Goal: Transaction & Acquisition: Book appointment/travel/reservation

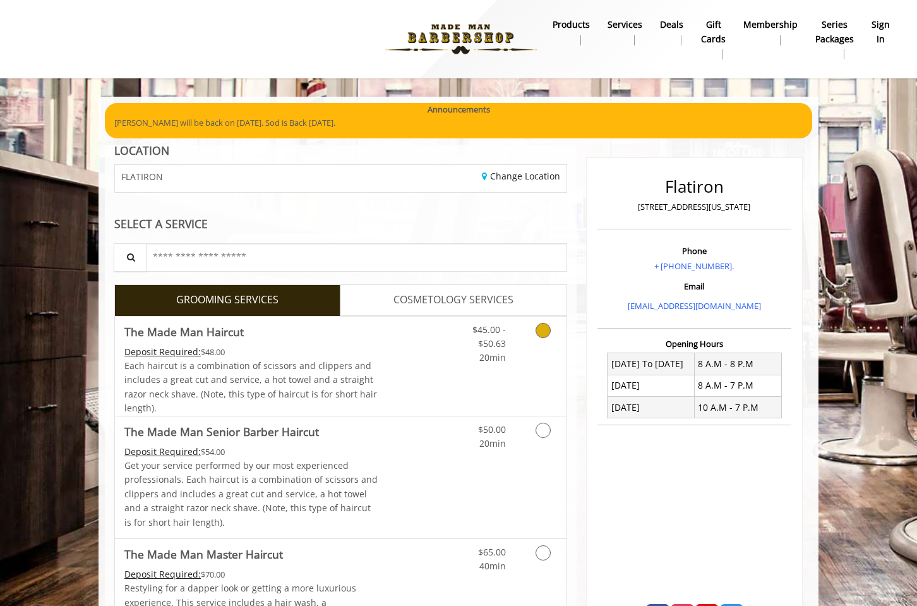
scroll to position [122, 0]
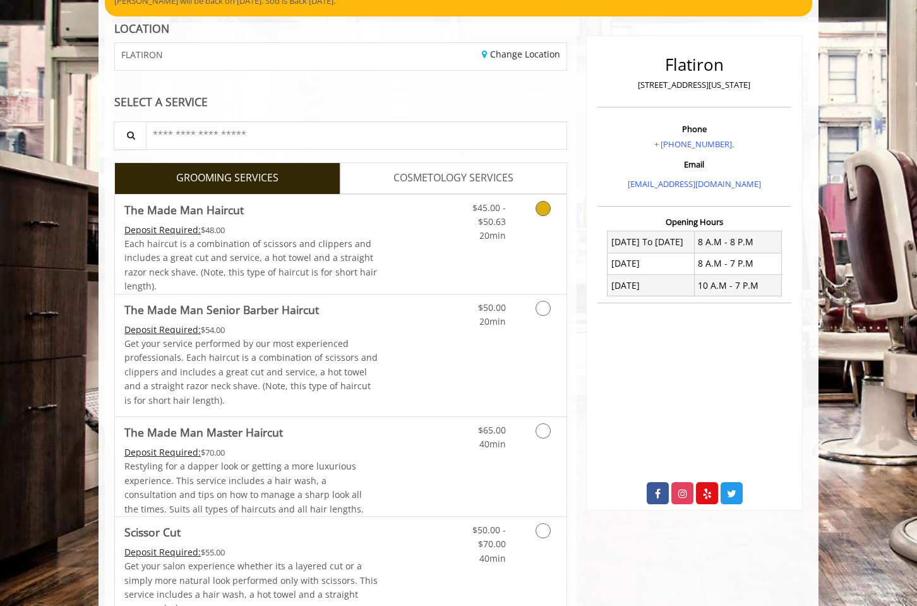
click at [522, 220] on div "Grooming services" at bounding box center [540, 219] width 51 height 49
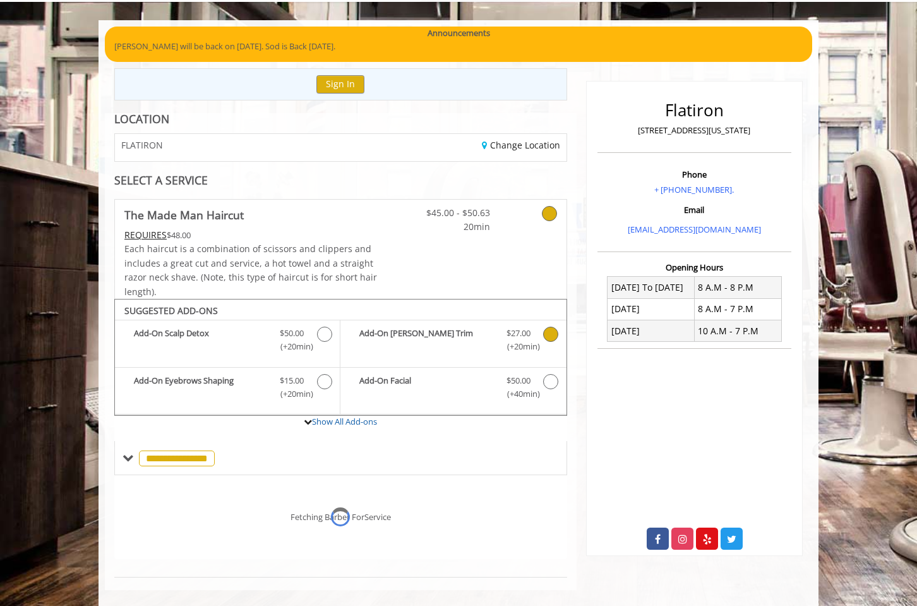
scroll to position [86, 0]
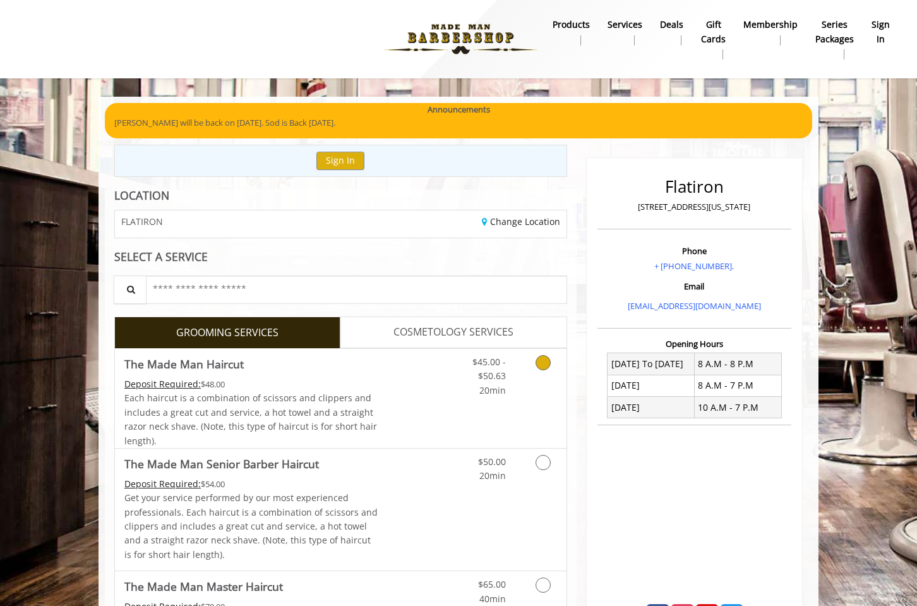
click at [539, 365] on icon "Grooming services" at bounding box center [543, 362] width 15 height 15
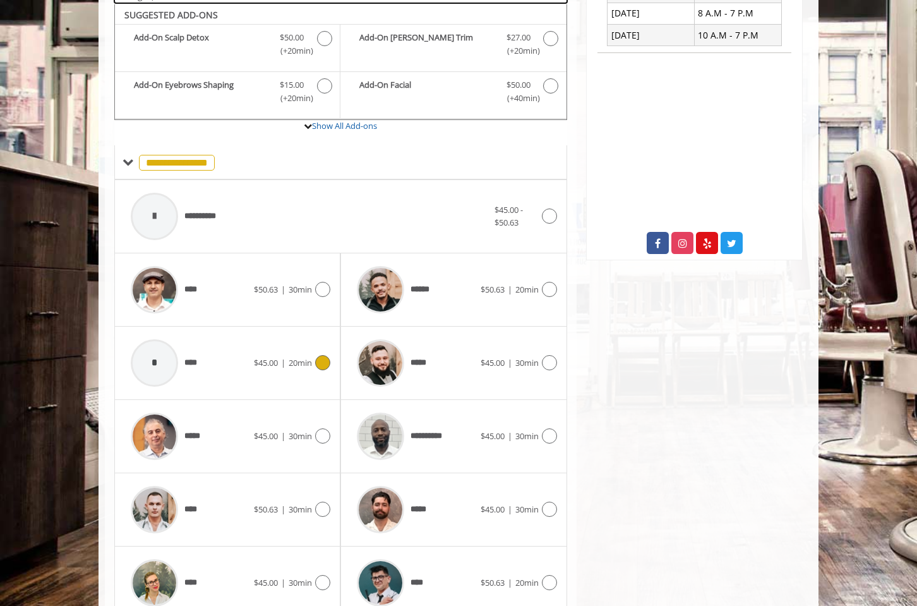
scroll to position [425, 0]
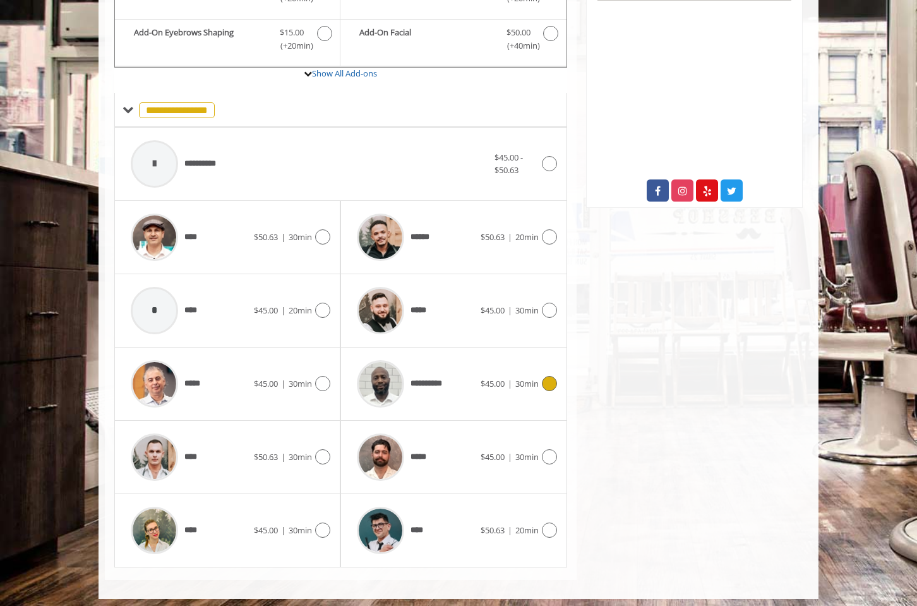
click at [556, 380] on icon at bounding box center [549, 383] width 15 height 15
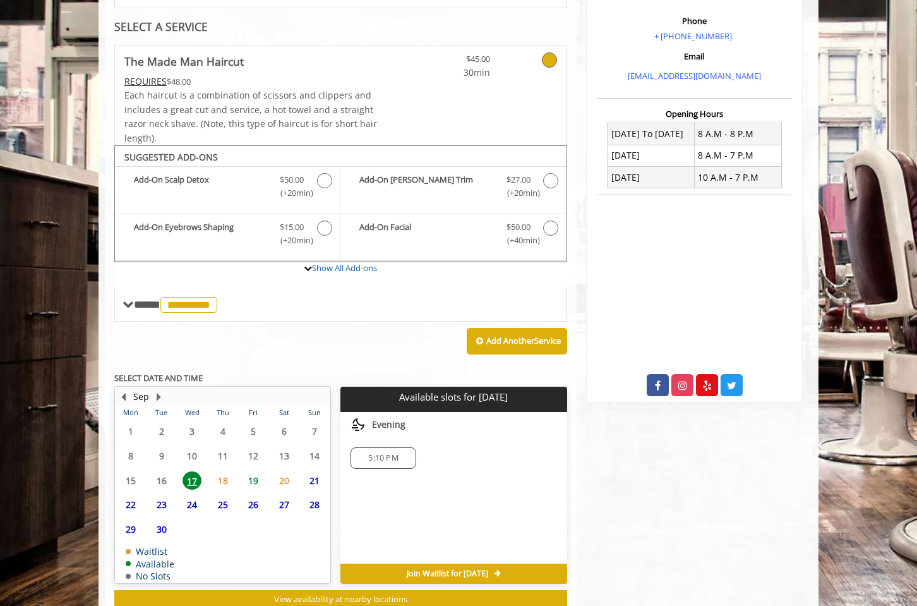
scroll to position [263, 0]
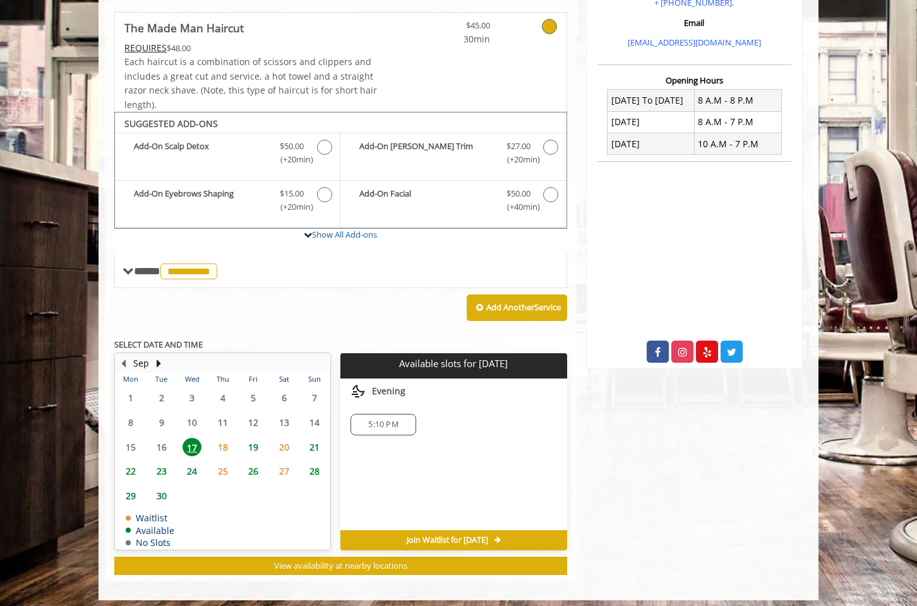
click at [220, 443] on span "18" at bounding box center [223, 447] width 19 height 18
click at [189, 442] on span "17" at bounding box center [192, 447] width 19 height 18
click at [387, 425] on div "5:10 PM" at bounding box center [383, 424] width 65 height 21
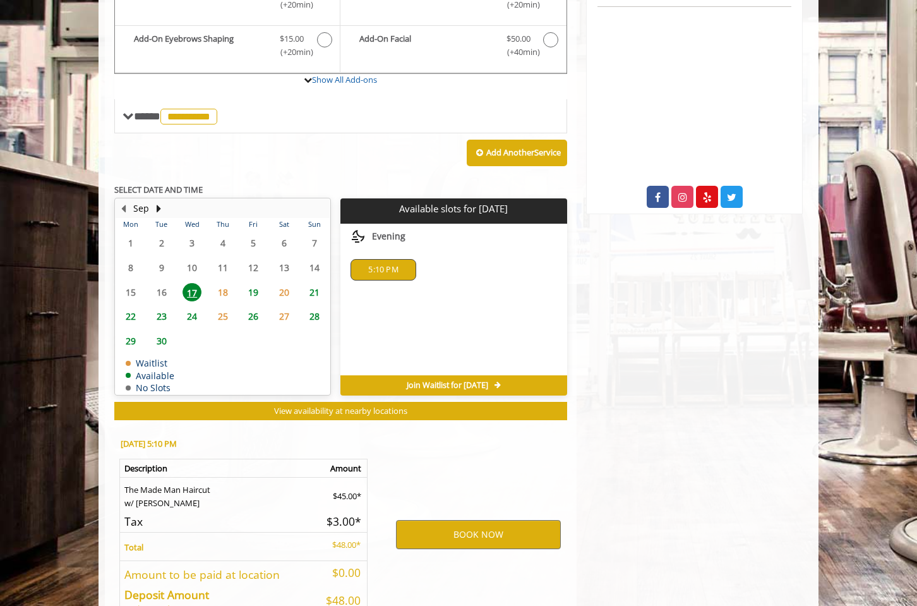
scroll to position [488, 0]
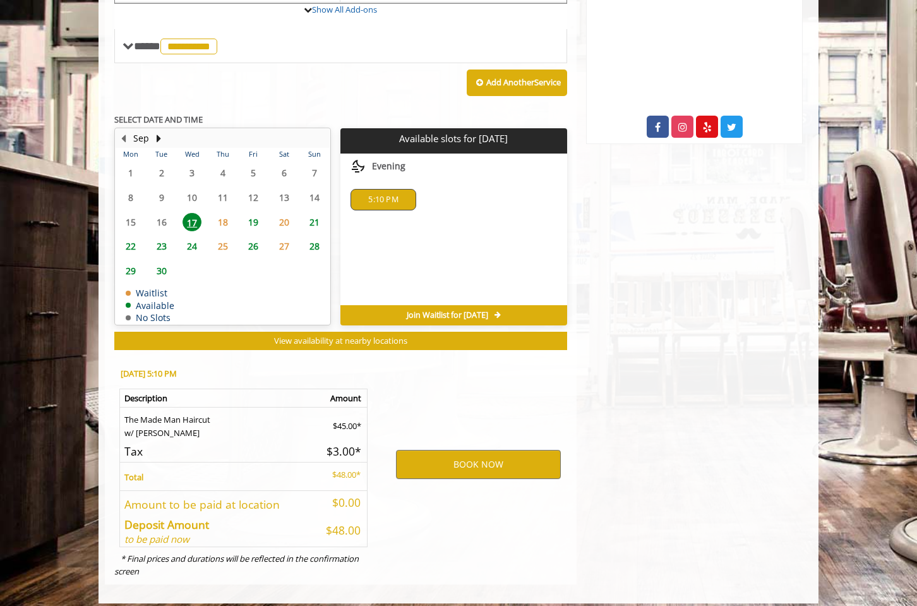
click at [253, 213] on span "19" at bounding box center [253, 222] width 19 height 18
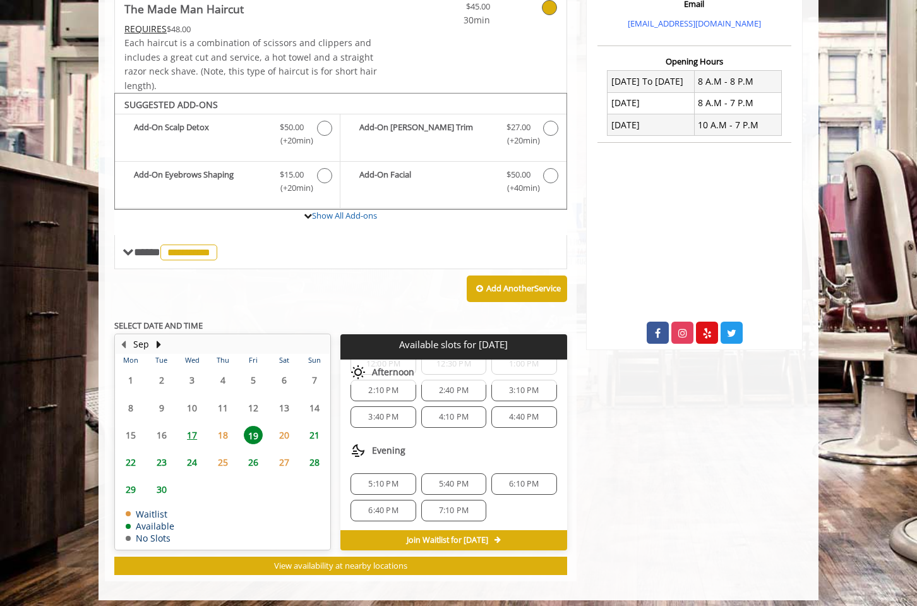
scroll to position [43, 0]
click at [198, 428] on span "17" at bounding box center [192, 435] width 19 height 18
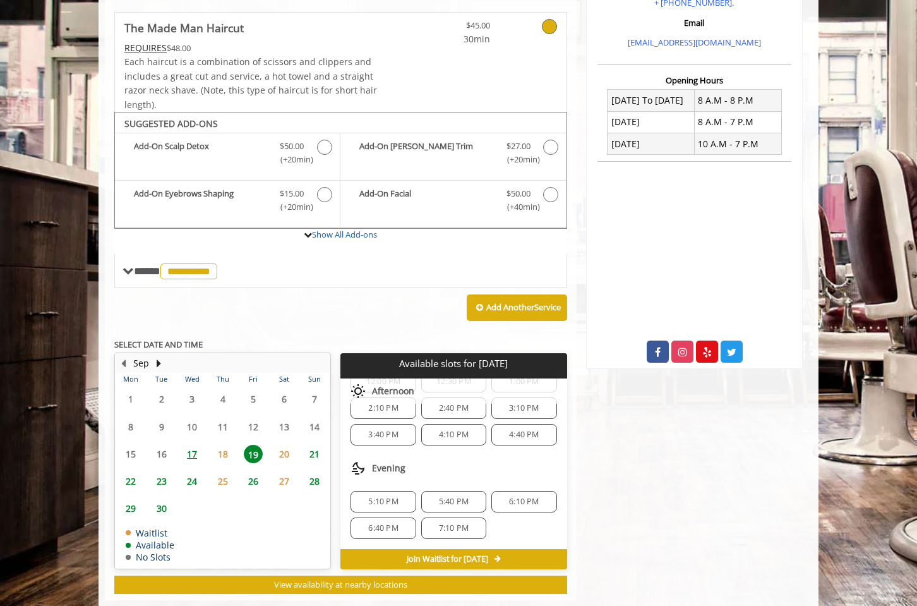
scroll to position [0, 0]
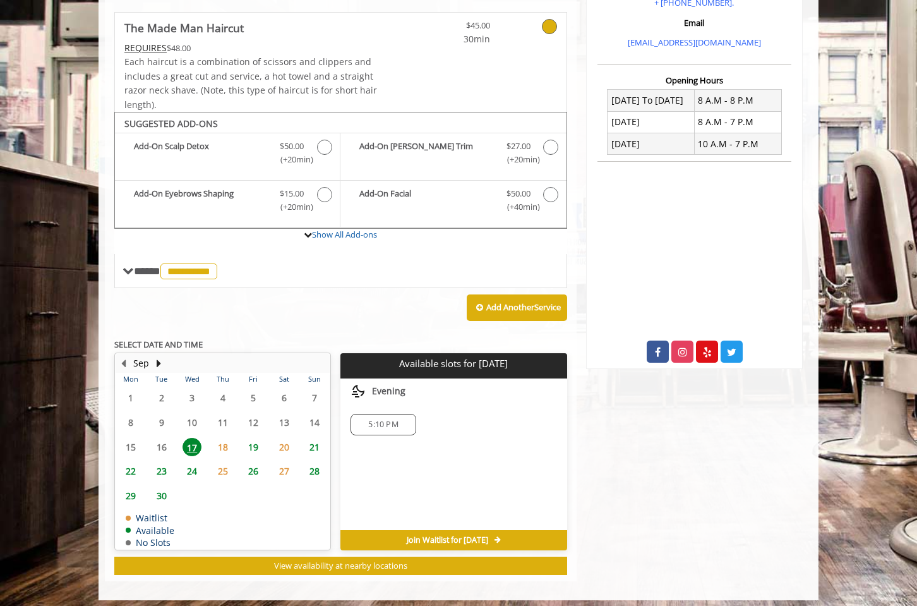
click at [384, 419] on span "5:10 PM" at bounding box center [383, 424] width 30 height 10
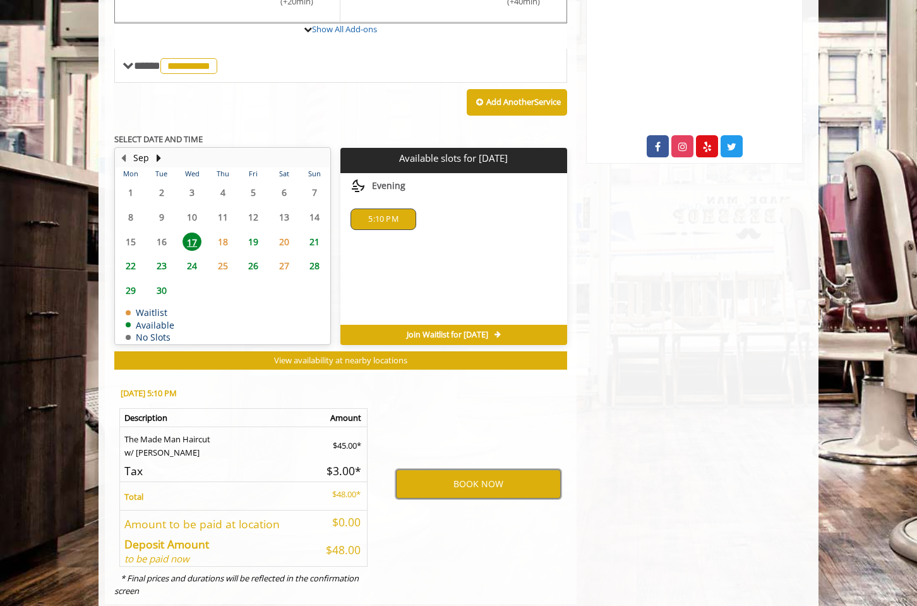
scroll to position [488, 0]
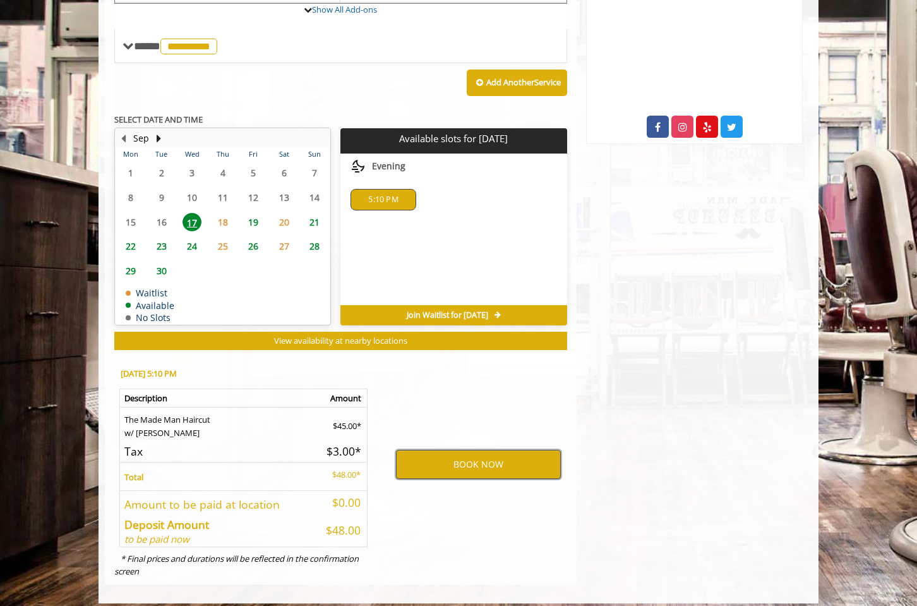
click at [479, 452] on button "BOOK NOW" at bounding box center [478, 464] width 165 height 29
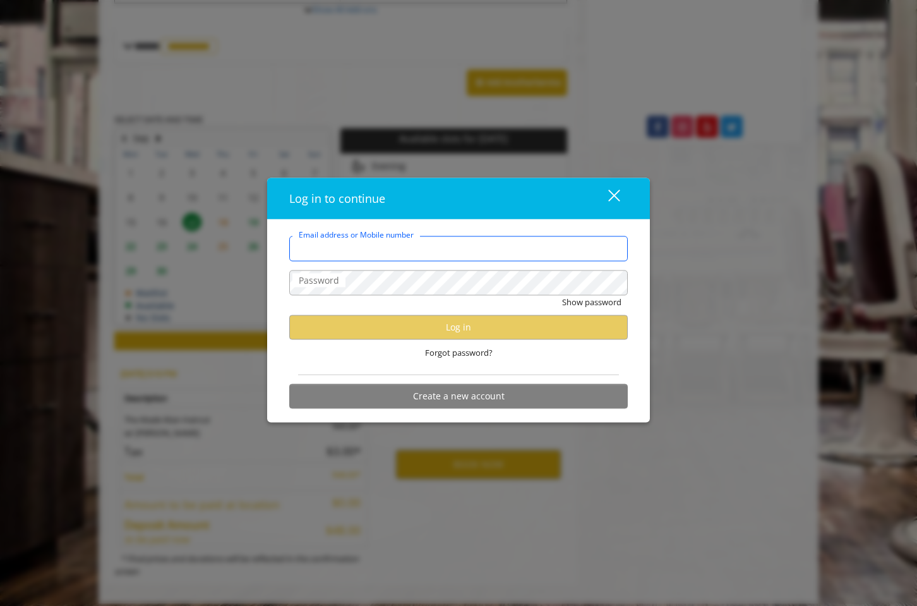
type input "**********"
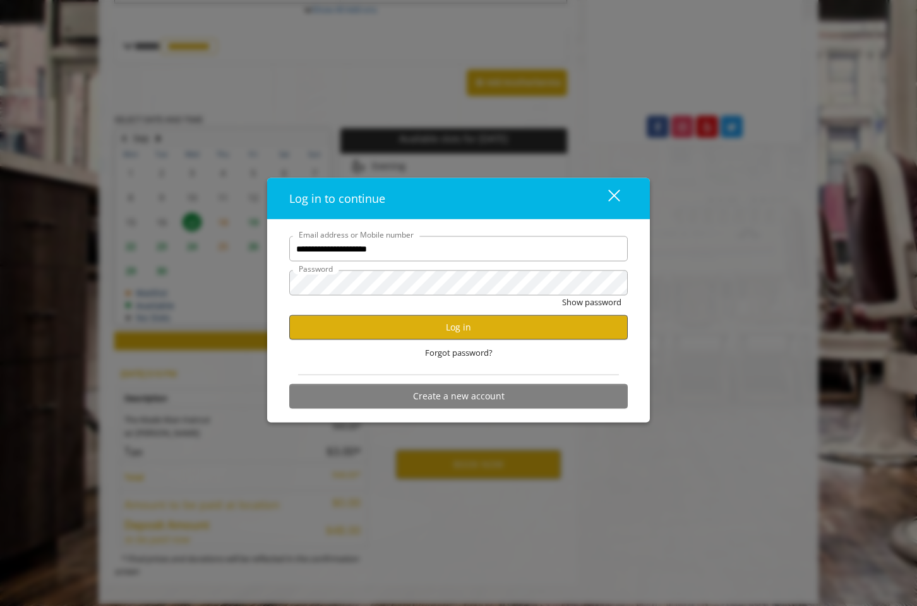
click at [471, 332] on button "Log in" at bounding box center [458, 327] width 339 height 25
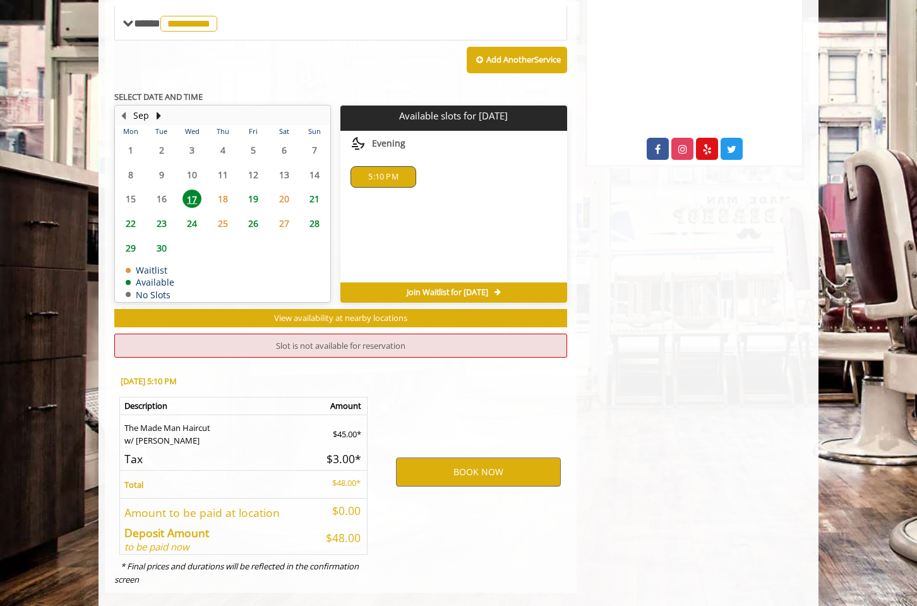
scroll to position [474, 0]
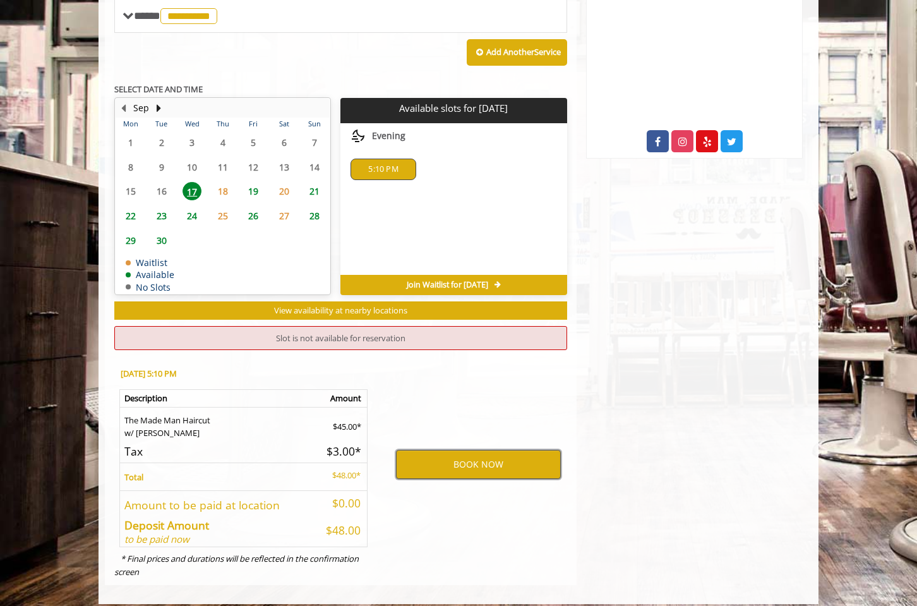
click at [452, 455] on button "BOOK NOW" at bounding box center [478, 464] width 165 height 29
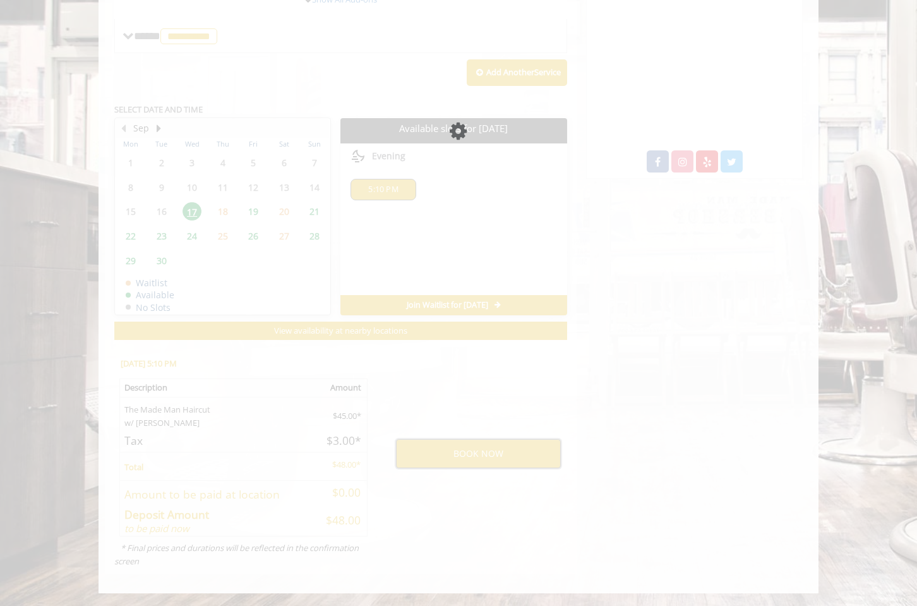
scroll to position [443, 0]
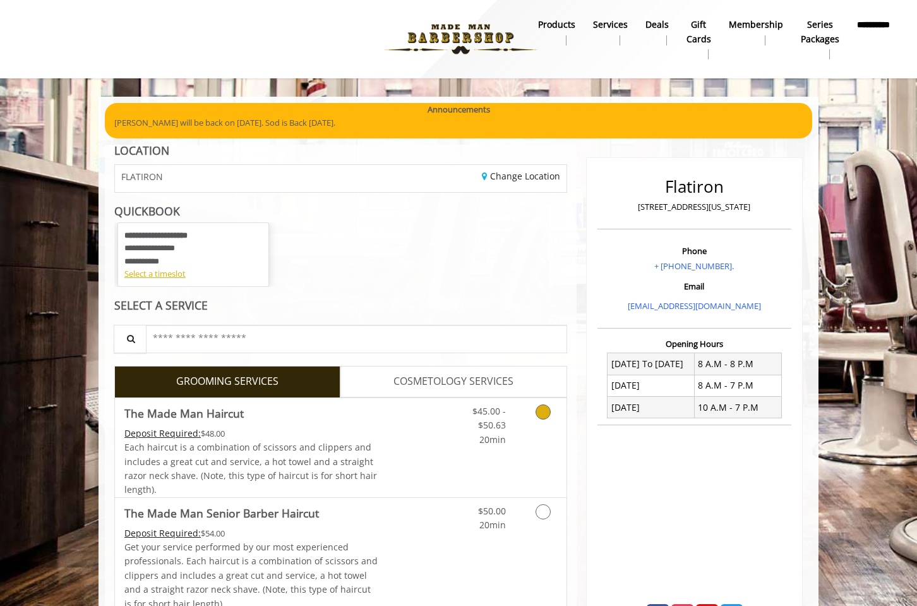
click at [529, 422] on link "Grooming services" at bounding box center [541, 422] width 32 height 49
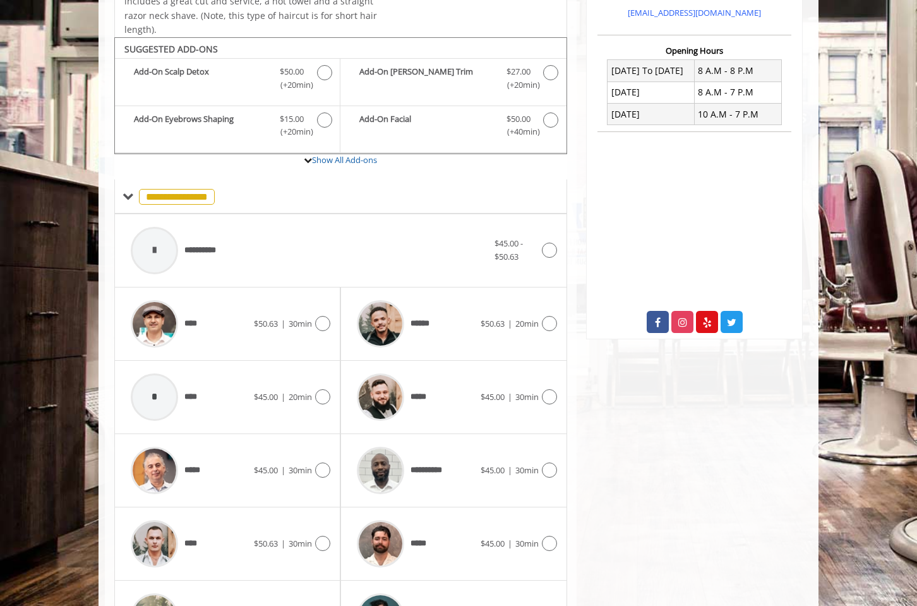
scroll to position [327, 0]
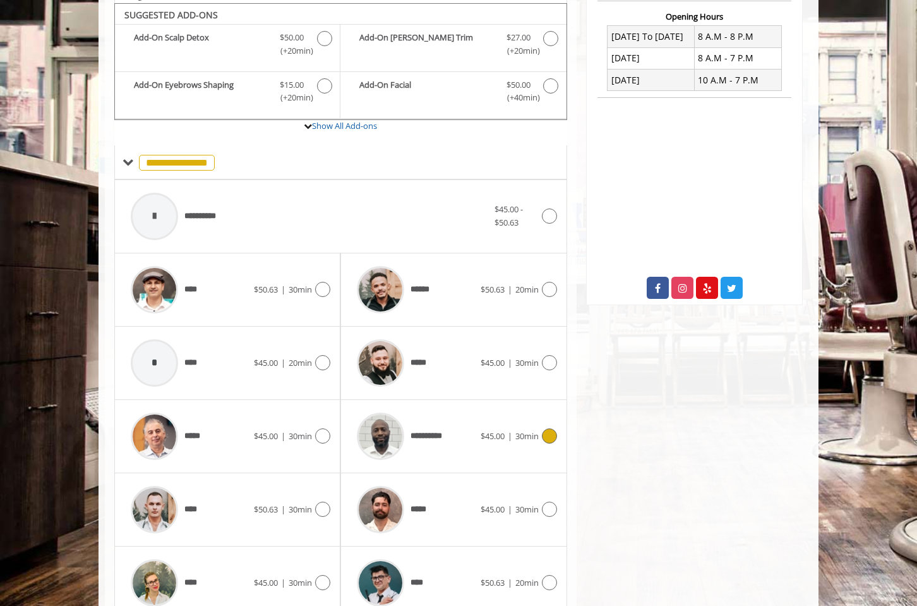
click at [548, 428] on icon at bounding box center [549, 435] width 15 height 15
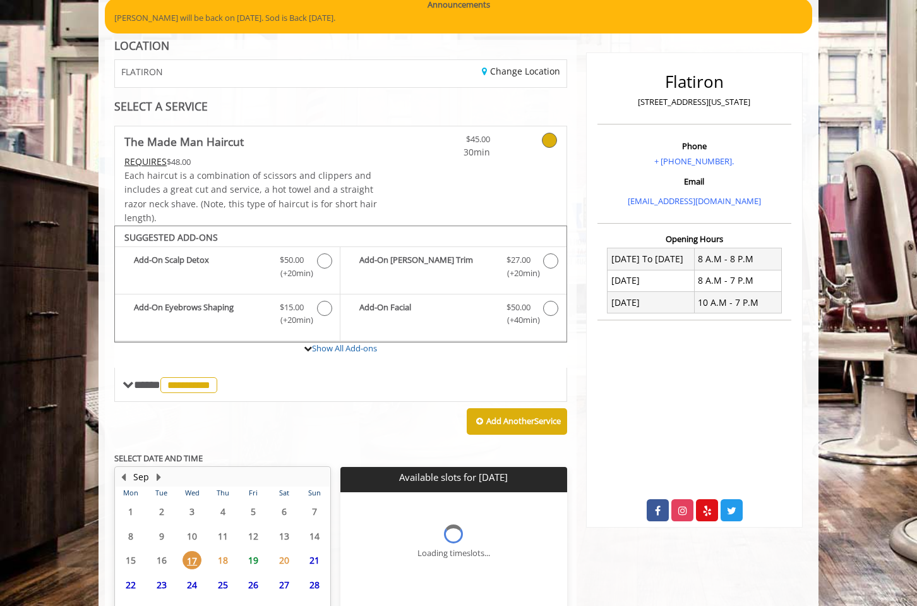
scroll to position [219, 0]
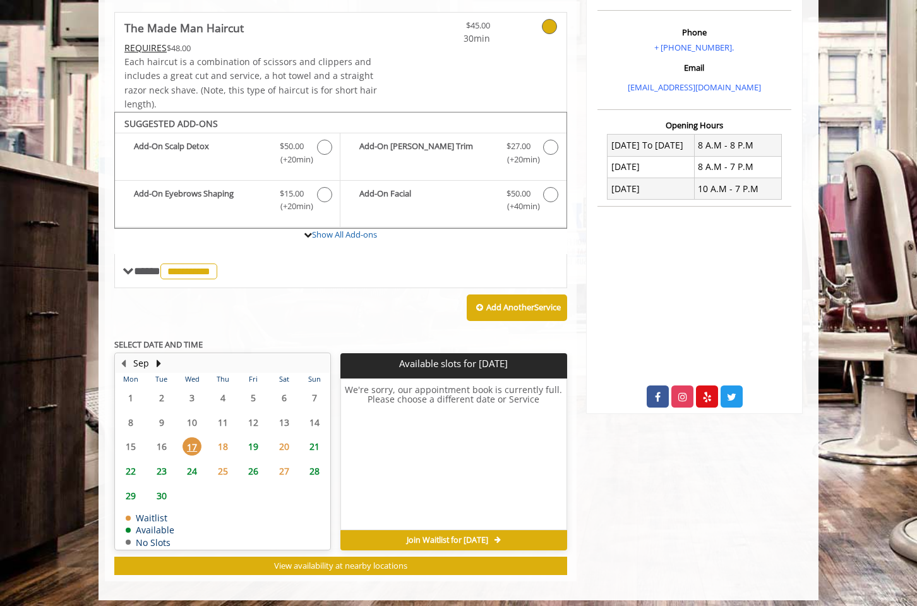
click at [219, 440] on span "18" at bounding box center [223, 446] width 19 height 18
click at [196, 443] on span "17" at bounding box center [192, 446] width 19 height 18
click at [227, 440] on span "18" at bounding box center [223, 446] width 19 height 18
click at [200, 443] on span "17" at bounding box center [192, 446] width 19 height 18
click at [223, 440] on span "18" at bounding box center [223, 446] width 19 height 18
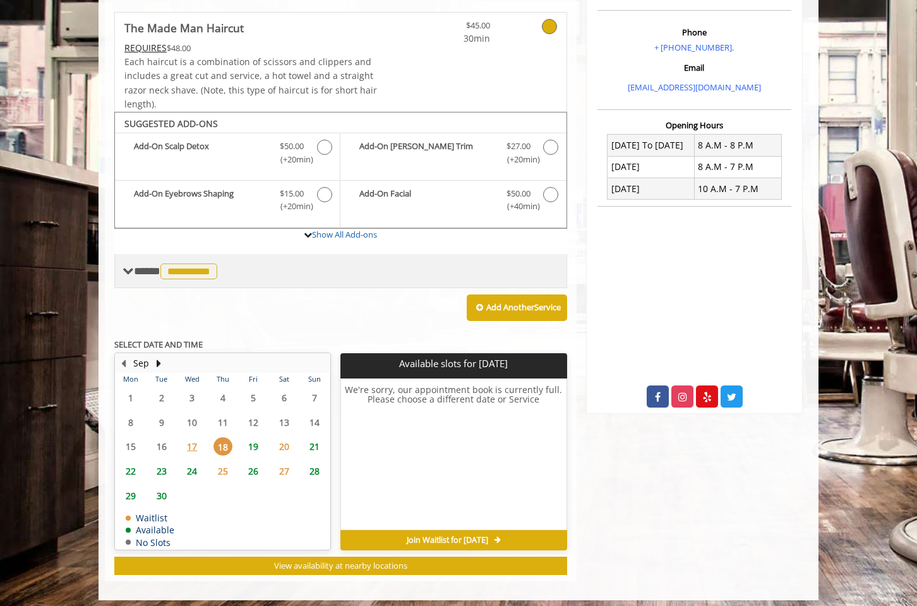
click at [180, 265] on span "**********" at bounding box center [188, 271] width 57 height 16
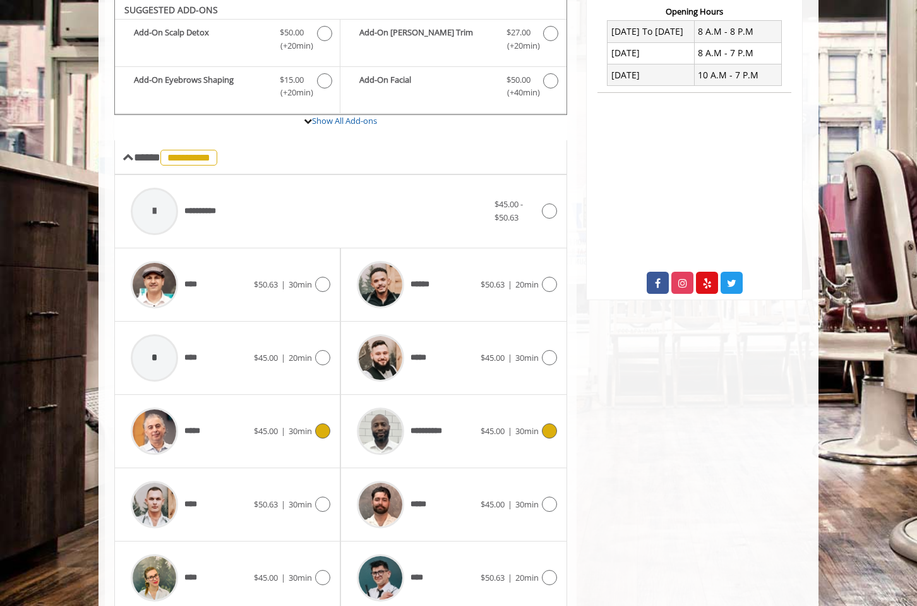
scroll to position [447, 0]
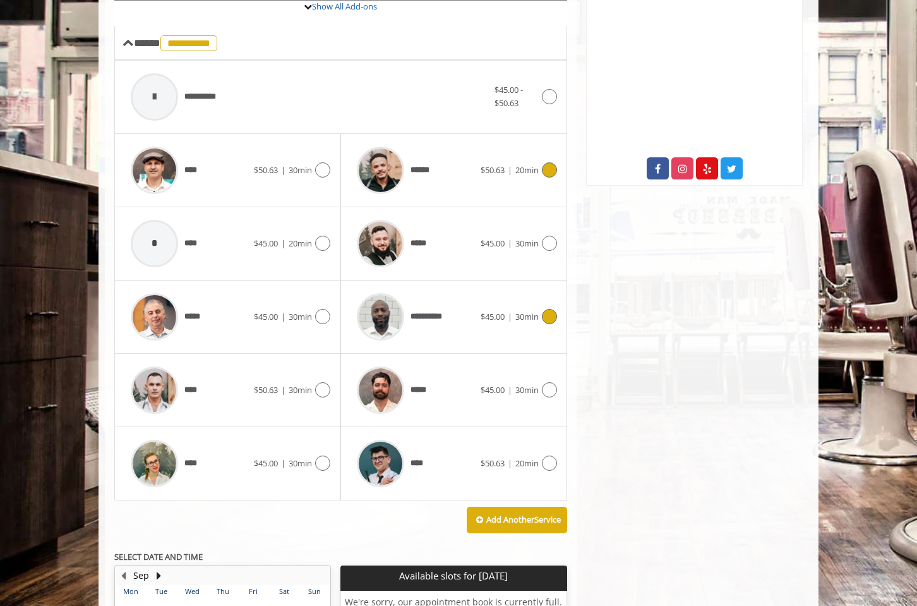
click at [439, 169] on div "******" at bounding box center [415, 170] width 129 height 60
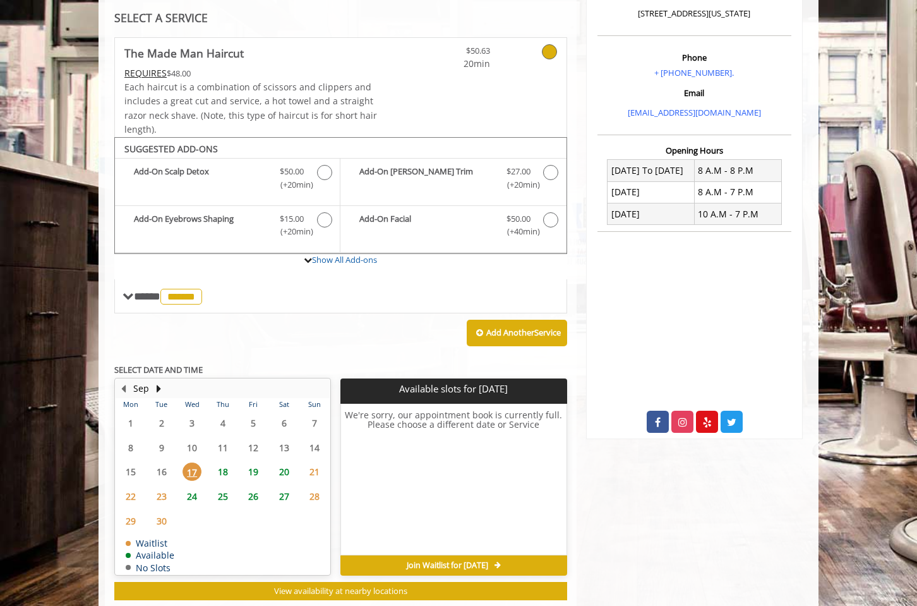
scroll to position [219, 0]
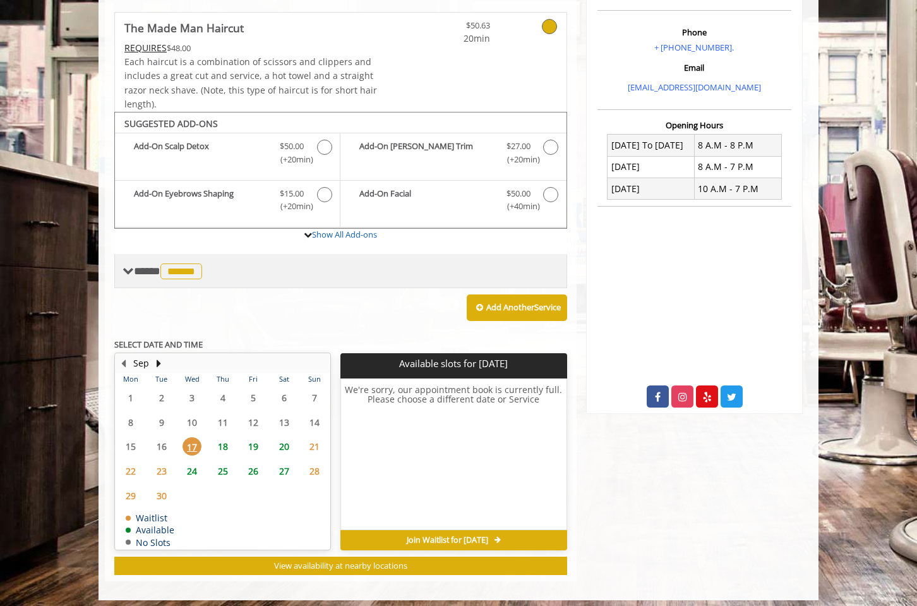
click at [181, 263] on span "******" at bounding box center [181, 271] width 42 height 16
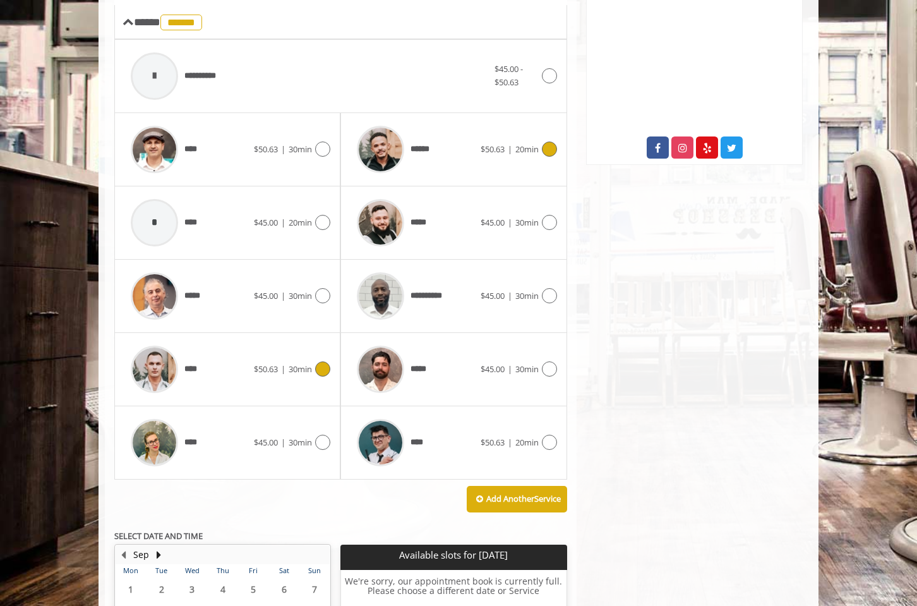
scroll to position [443, 0]
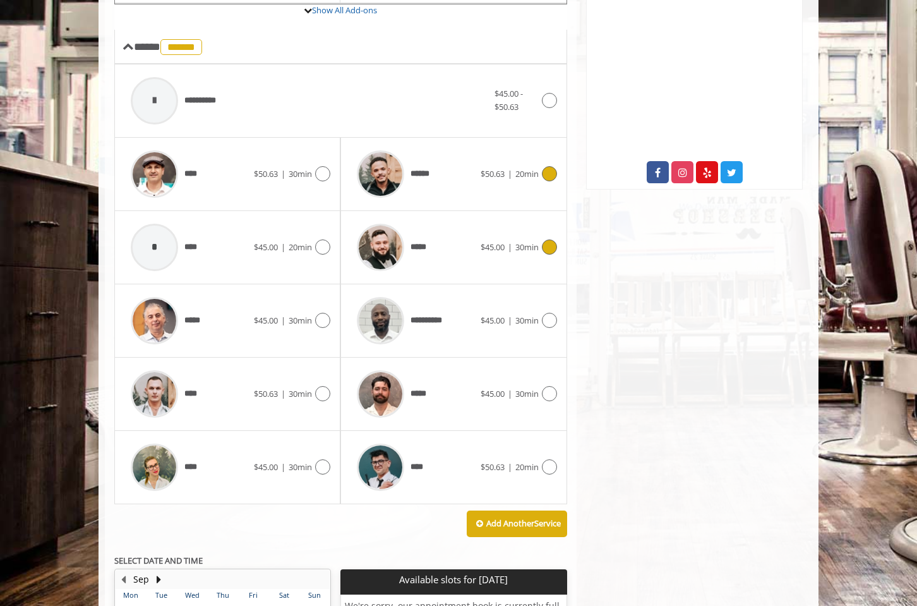
click at [544, 239] on icon at bounding box center [549, 246] width 15 height 15
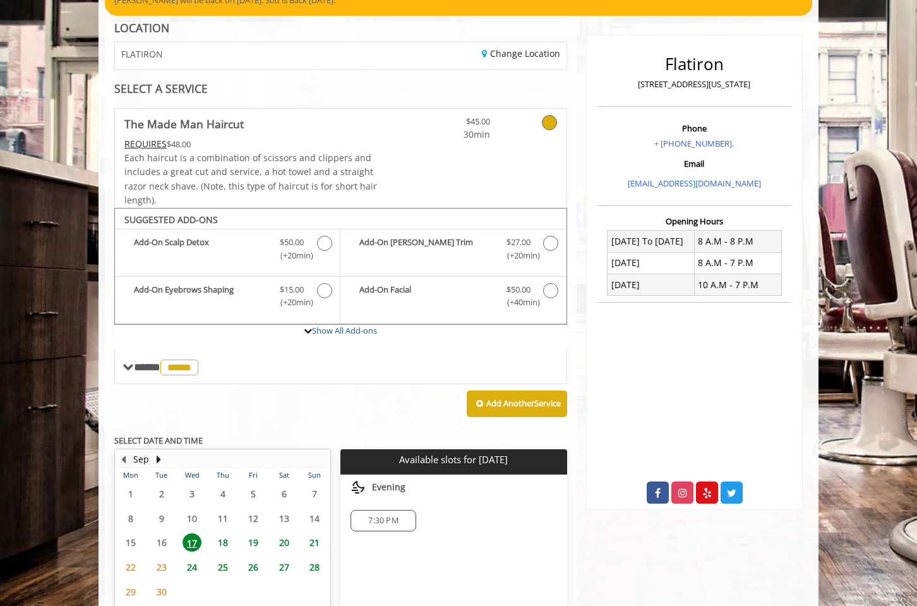
scroll to position [219, 0]
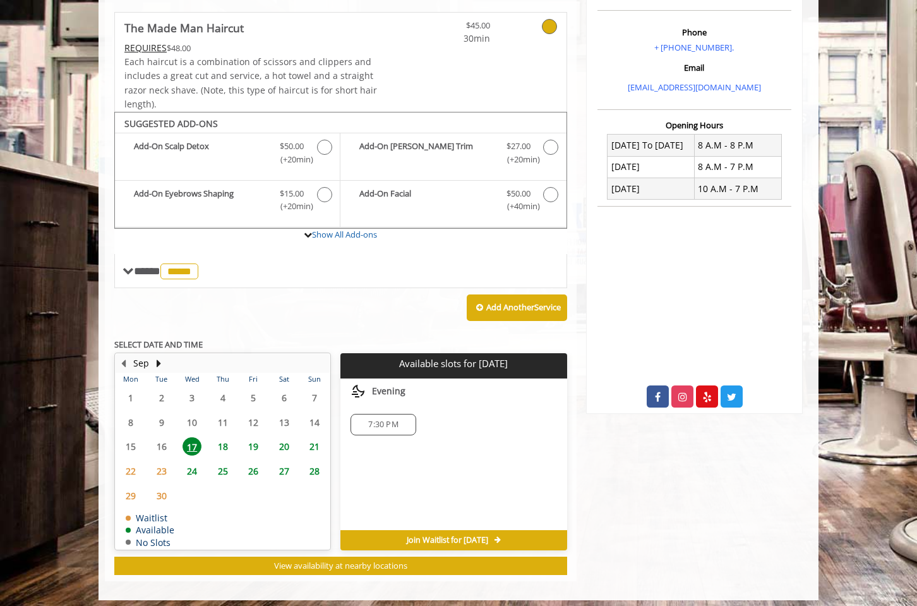
click at [382, 420] on span "7:30 PM" at bounding box center [383, 424] width 30 height 10
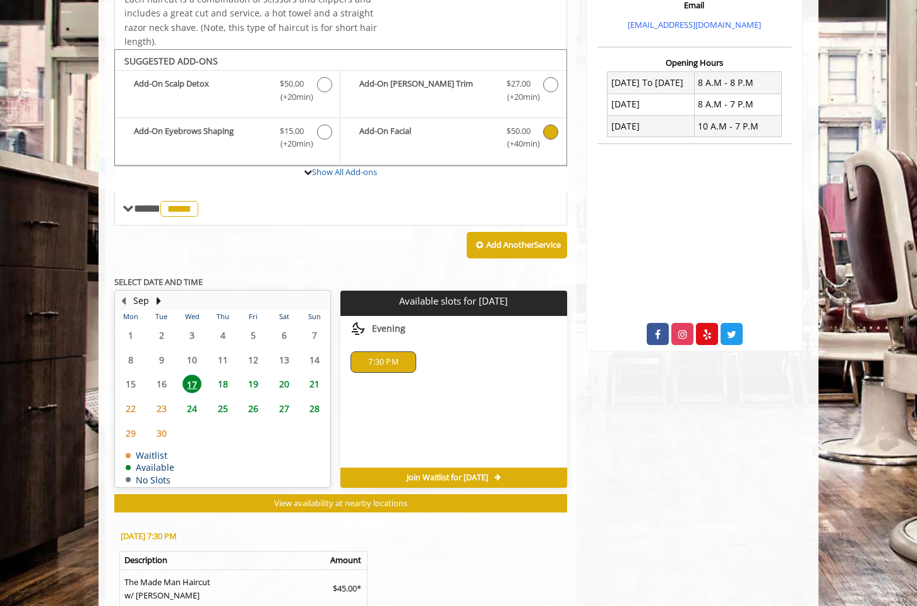
scroll to position [443, 0]
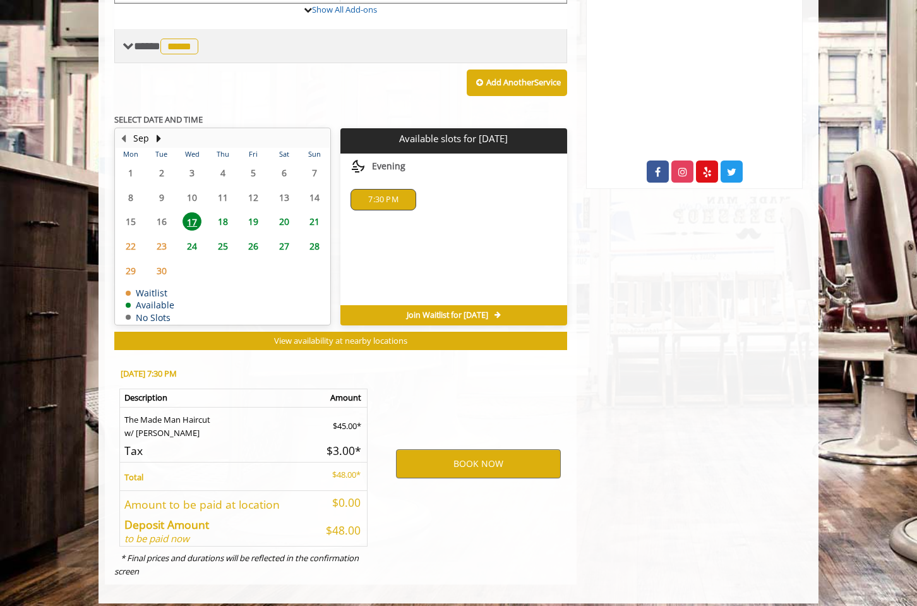
click at [182, 47] on span "*****" at bounding box center [179, 47] width 38 height 16
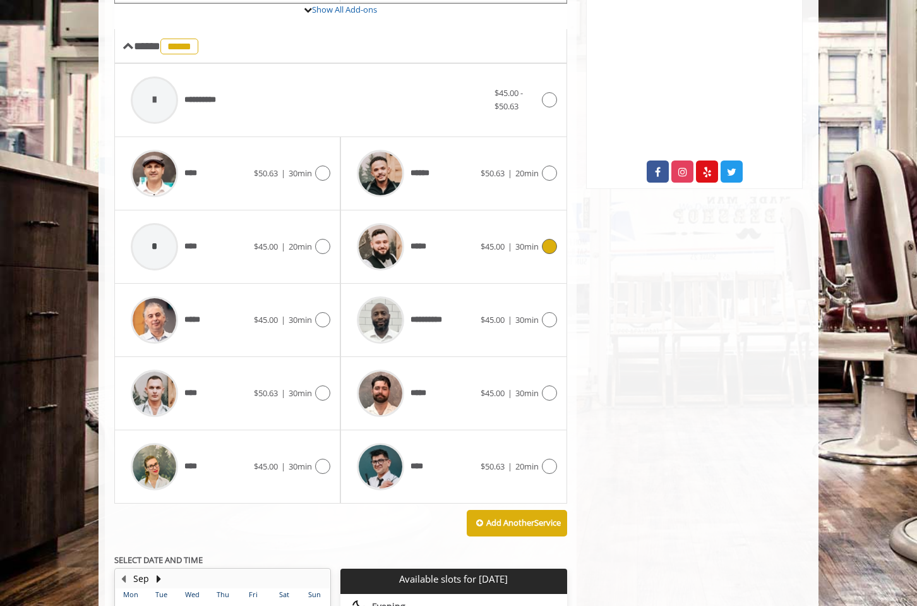
click at [551, 244] on icon at bounding box center [549, 246] width 15 height 15
click at [546, 169] on icon at bounding box center [549, 173] width 15 height 15
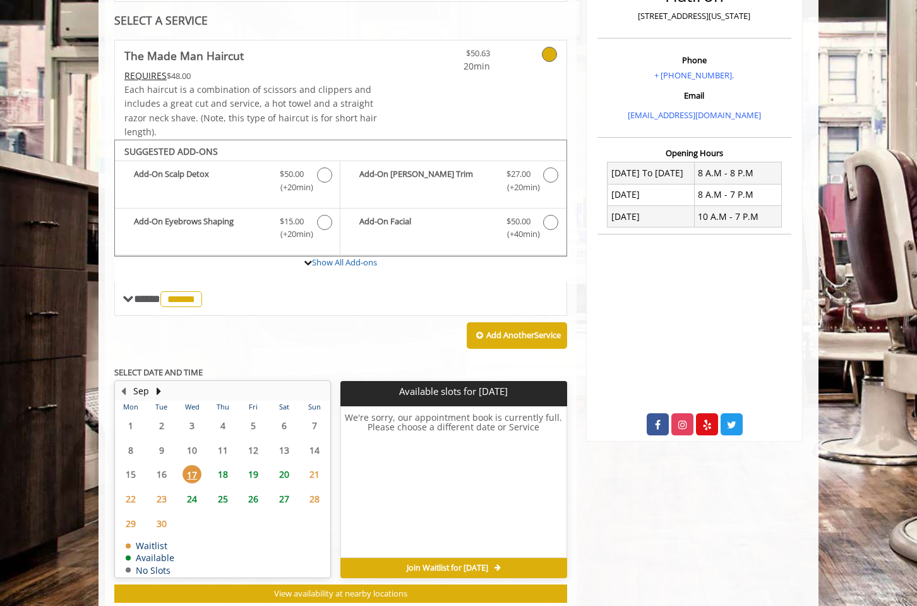
scroll to position [219, 0]
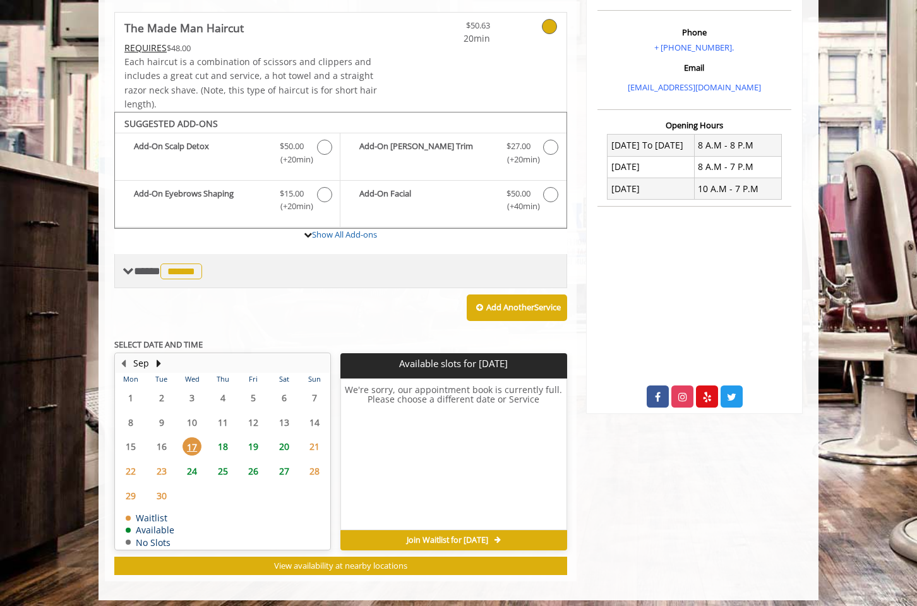
click at [181, 263] on span "******" at bounding box center [181, 271] width 42 height 16
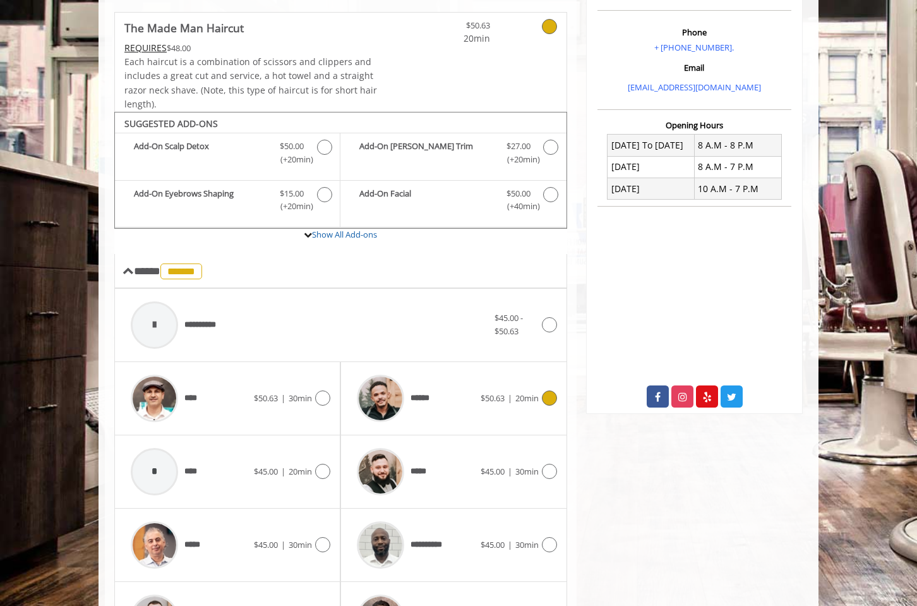
scroll to position [244, 0]
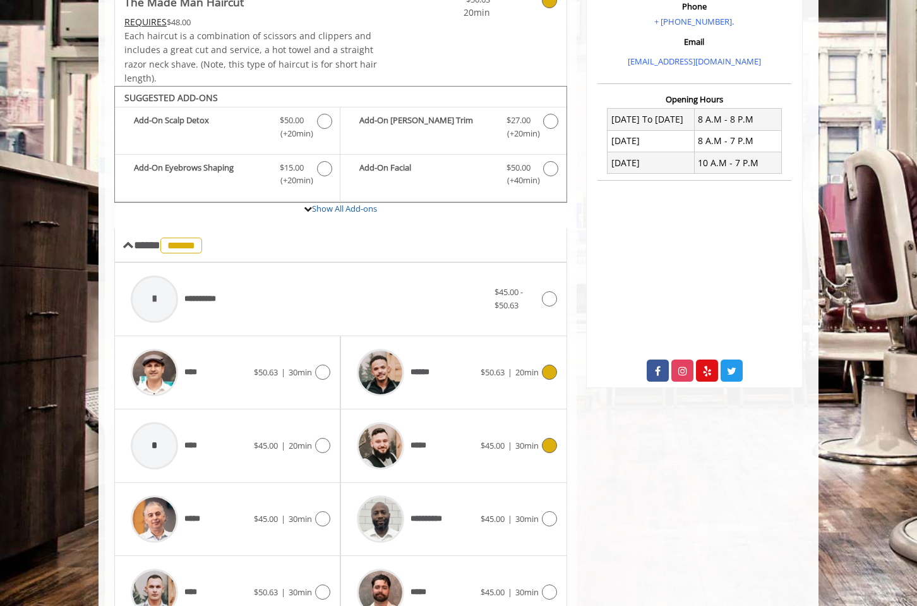
click at [535, 440] on span "30min" at bounding box center [526, 445] width 23 height 11
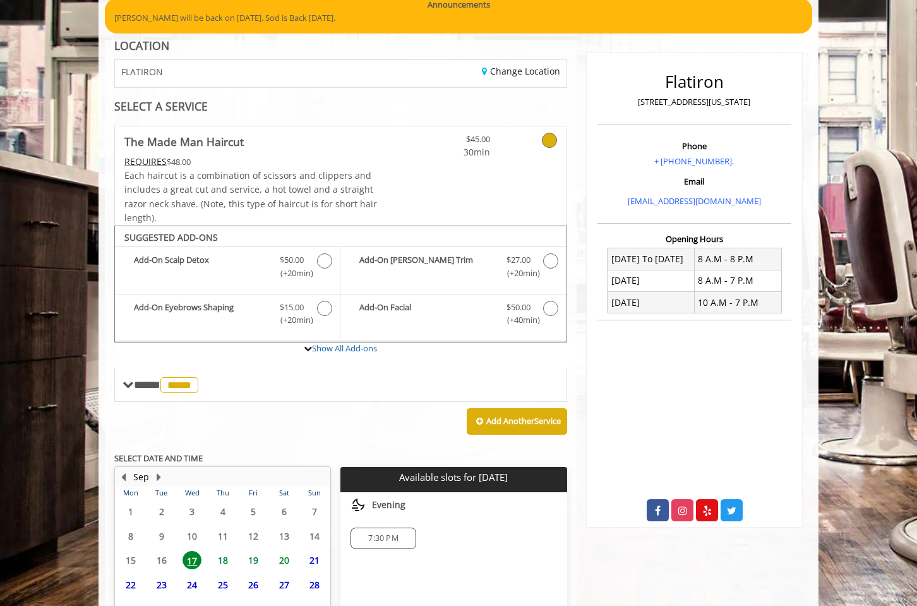
scroll to position [131, 0]
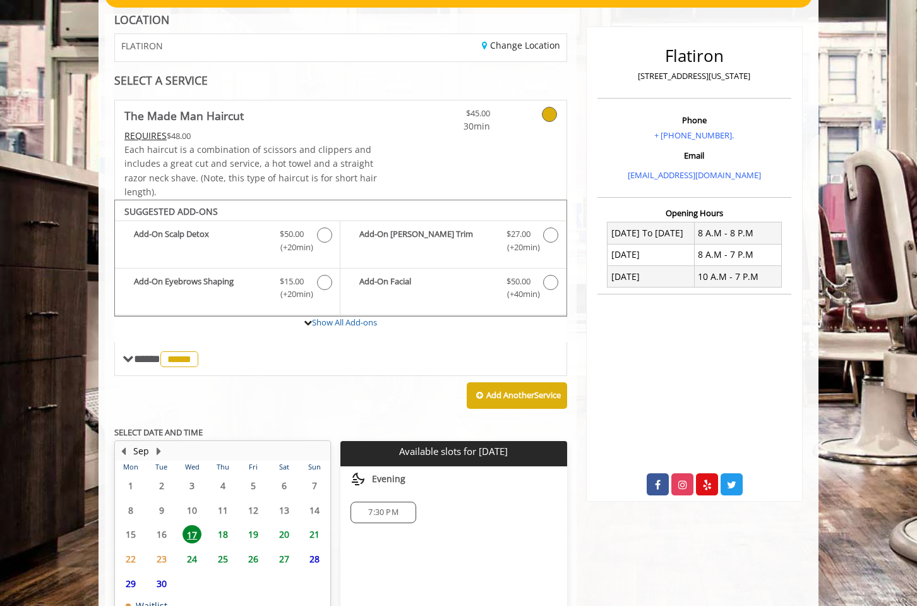
click at [380, 507] on span "7:30 PM" at bounding box center [383, 512] width 30 height 10
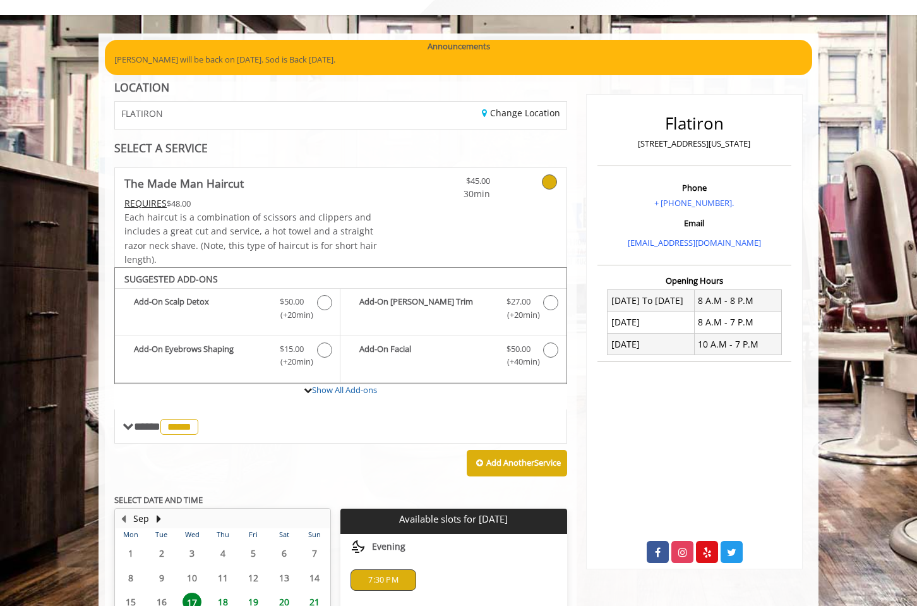
scroll to position [443, 0]
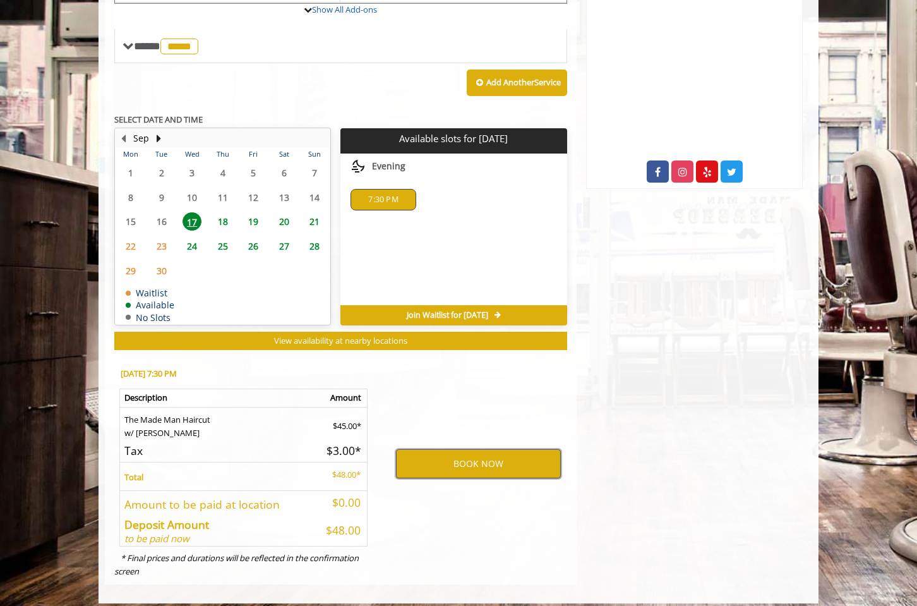
click at [438, 453] on button "BOOK NOW" at bounding box center [478, 463] width 165 height 29
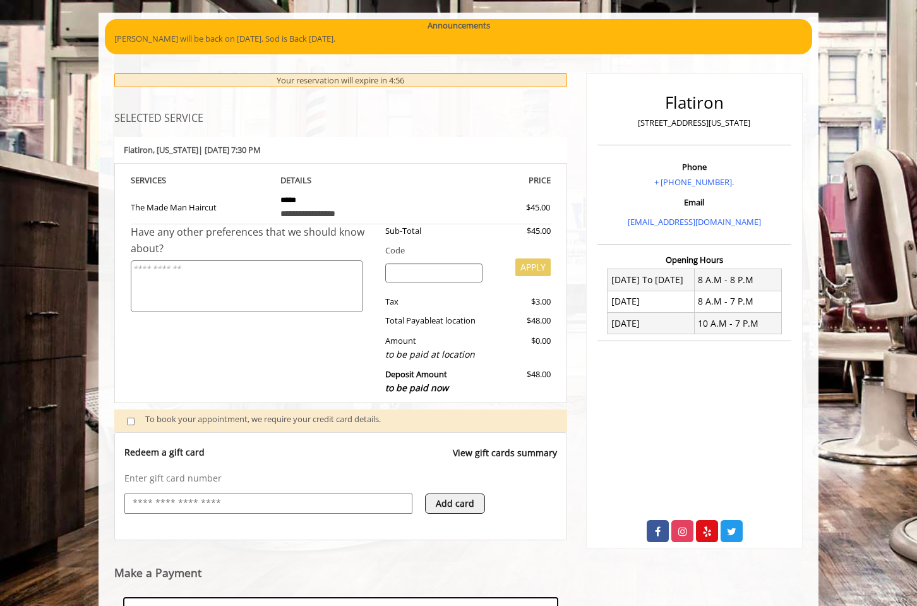
scroll to position [277, 0]
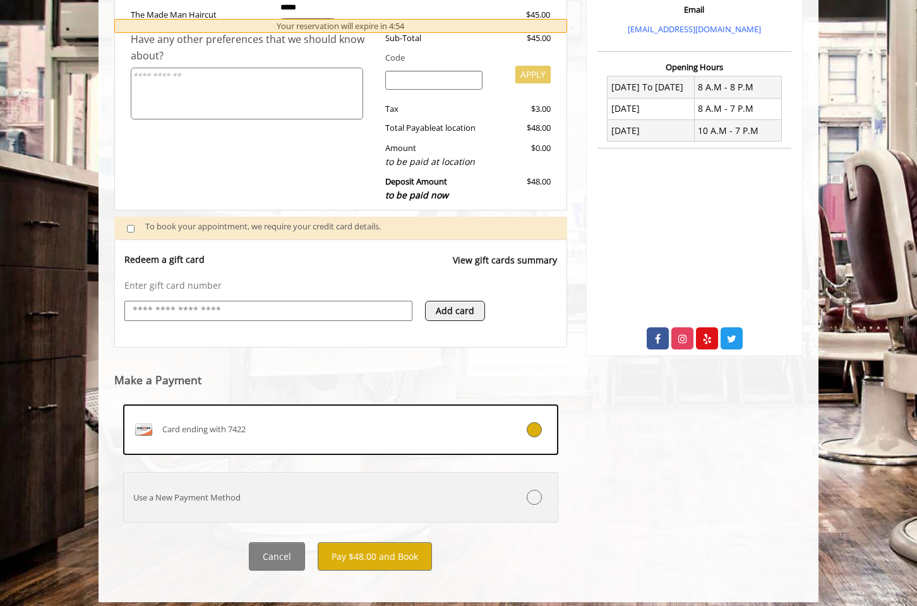
click at [380, 492] on div "Use a New Payment Method" at bounding box center [304, 497] width 361 height 13
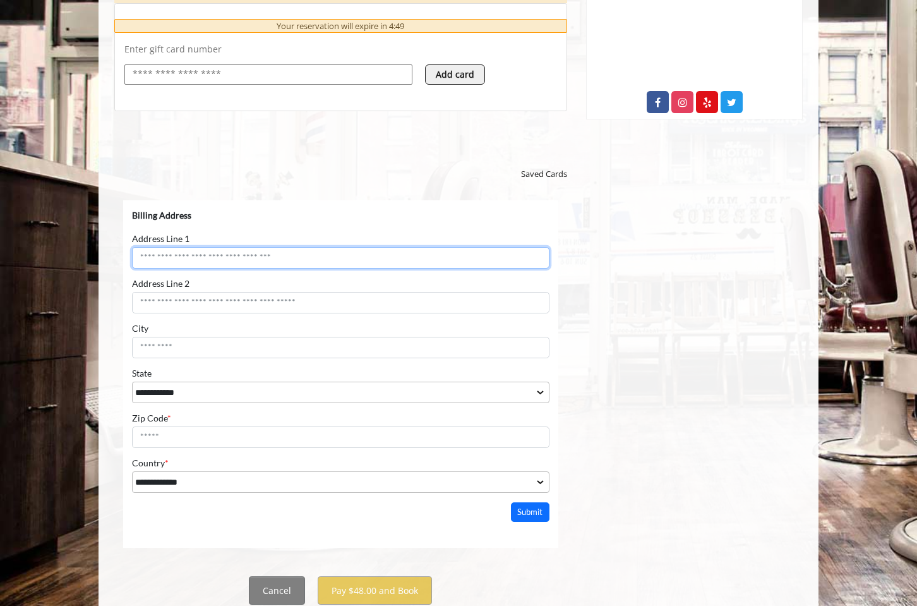
scroll to position [515, 0]
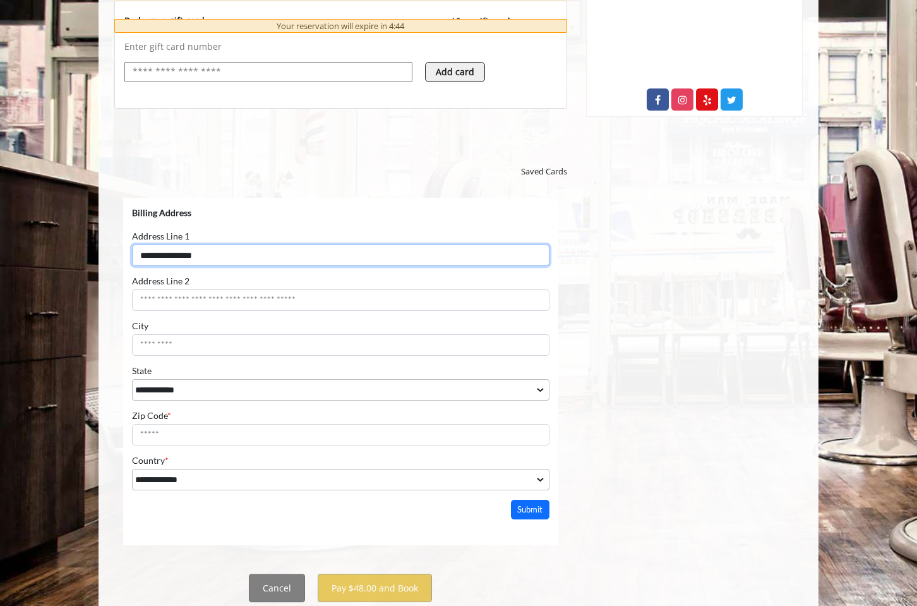
type input "**********"
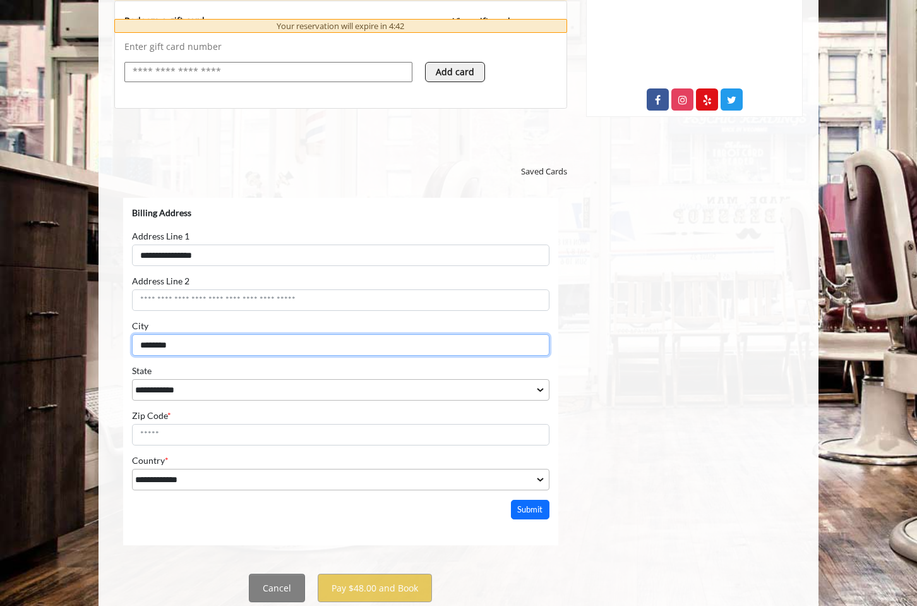
type input "********"
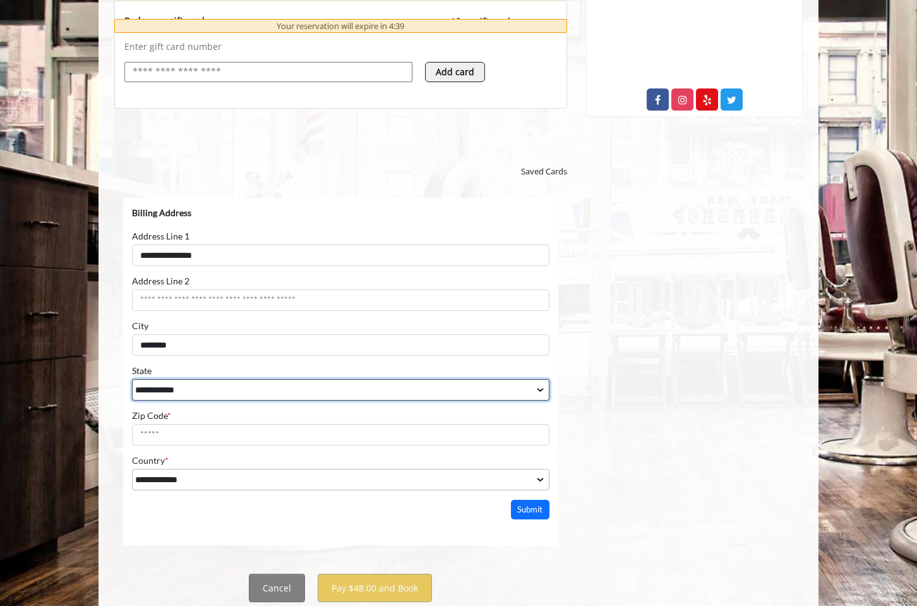
select select "**"
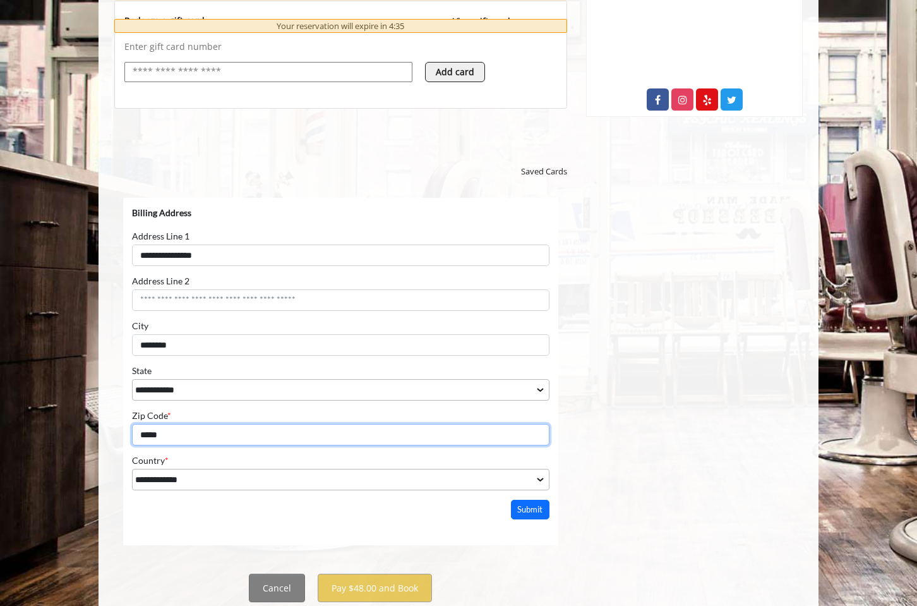
type input "*****"
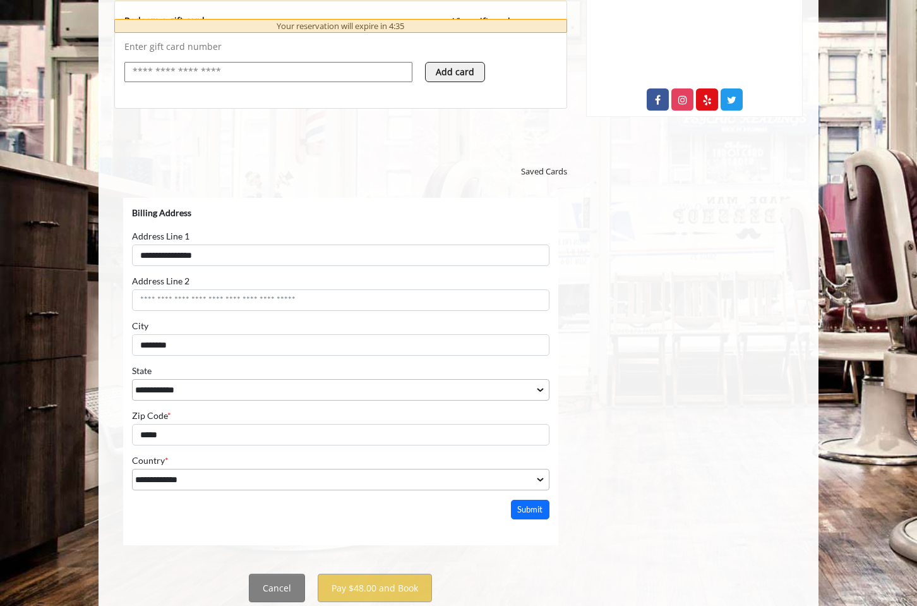
click at [482, 514] on html "**********" at bounding box center [340, 359] width 435 height 322
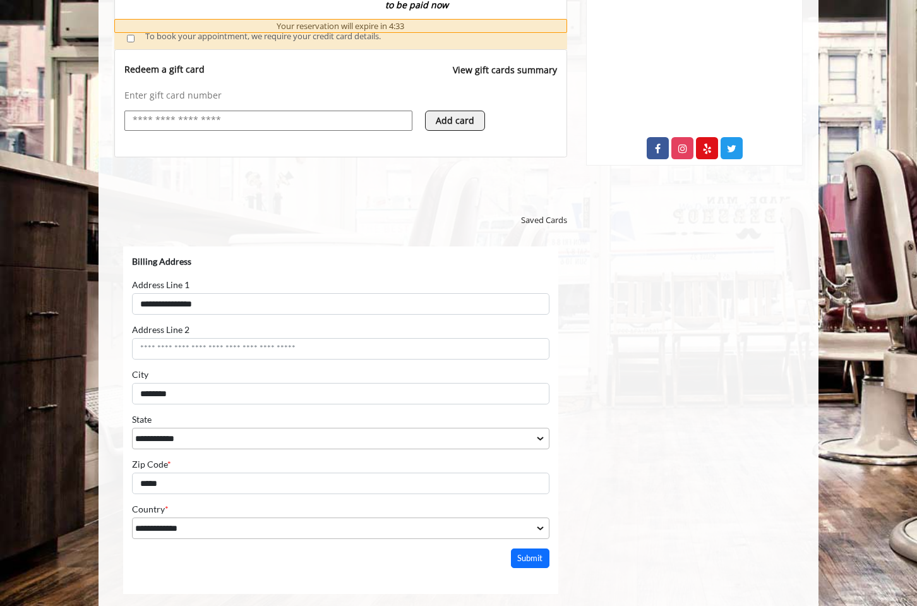
scroll to position [547, 0]
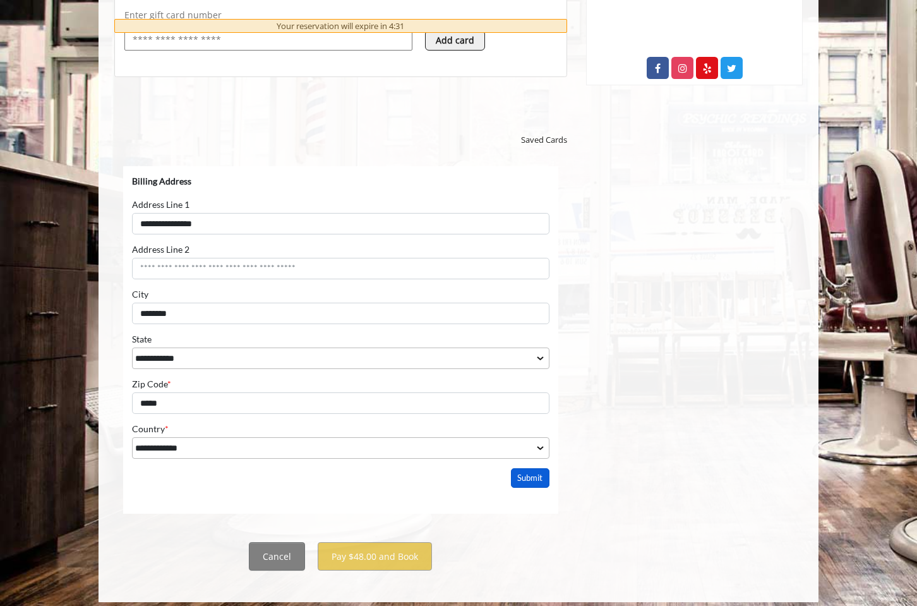
click at [533, 481] on button "Submit" at bounding box center [530, 478] width 39 height 20
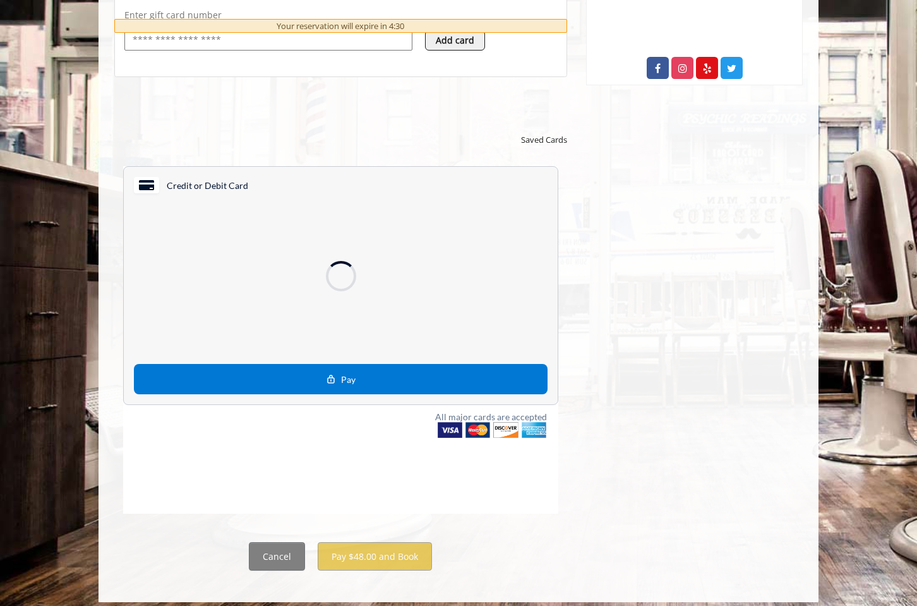
scroll to position [408, 0]
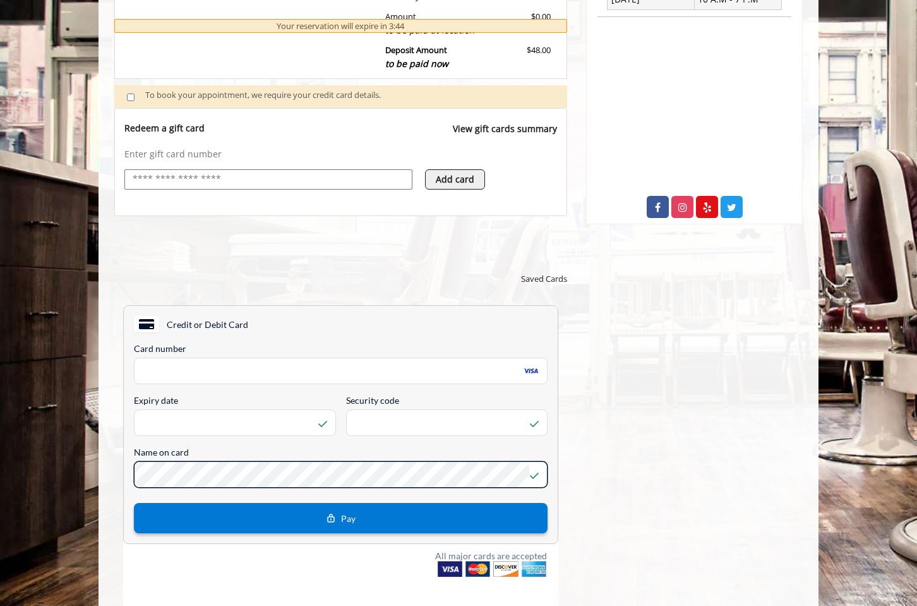
click at [323, 519] on button "Pay" at bounding box center [341, 518] width 414 height 30
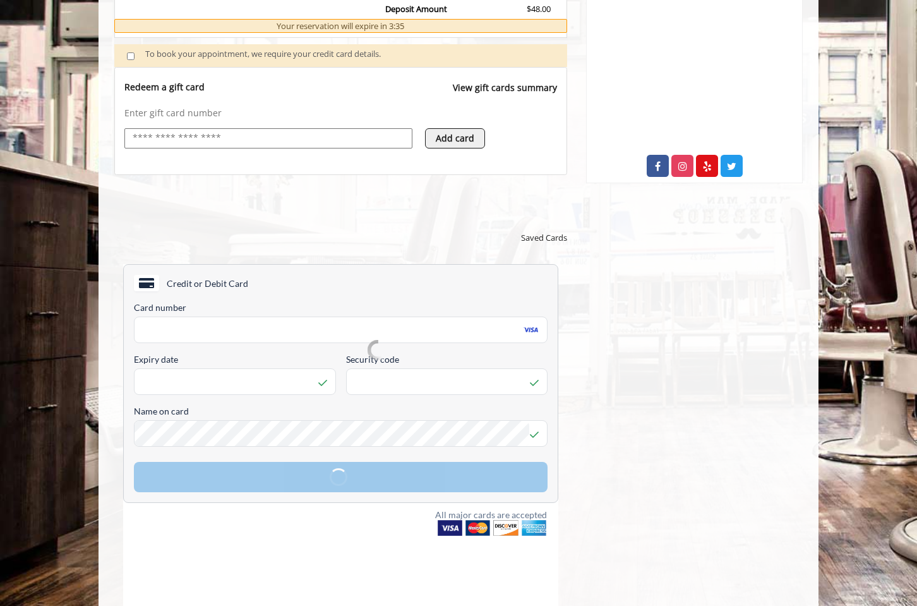
scroll to position [547, 0]
